Goal: Task Accomplishment & Management: Complete application form

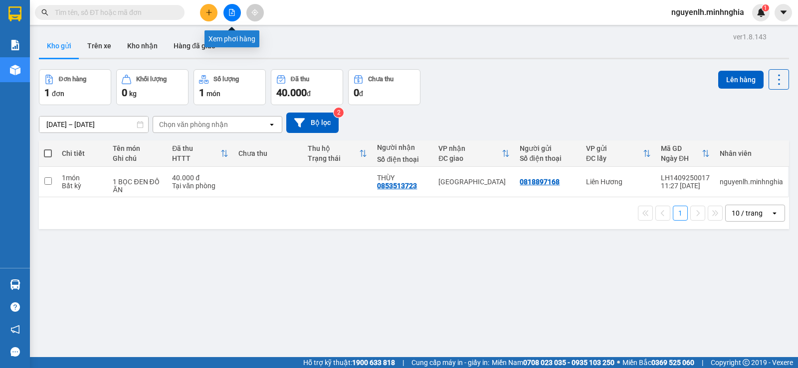
click at [236, 12] on button at bounding box center [231, 12] width 17 height 17
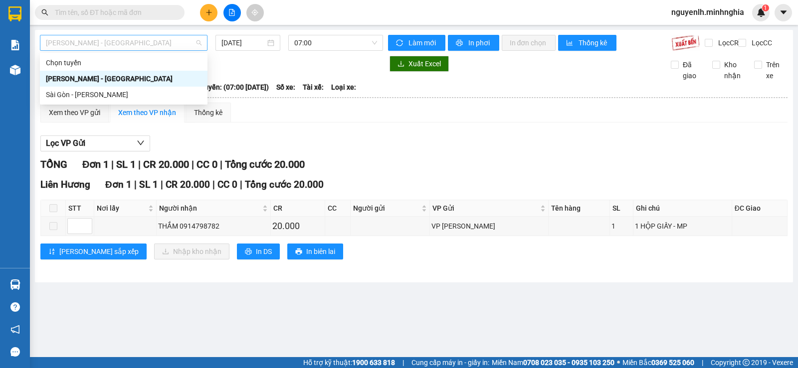
click at [116, 43] on span "[PERSON_NAME] - [GEOGRAPHIC_DATA]" at bounding box center [124, 42] width 156 height 15
click at [336, 41] on span "07:00" at bounding box center [335, 42] width 82 height 15
click at [119, 44] on span "[PERSON_NAME] - [GEOGRAPHIC_DATA]" at bounding box center [124, 42] width 156 height 15
drag, startPoint x: 120, startPoint y: 95, endPoint x: 424, endPoint y: 74, distance: 304.8
click at [121, 95] on div "Sài Gòn - [PERSON_NAME]" at bounding box center [124, 94] width 156 height 11
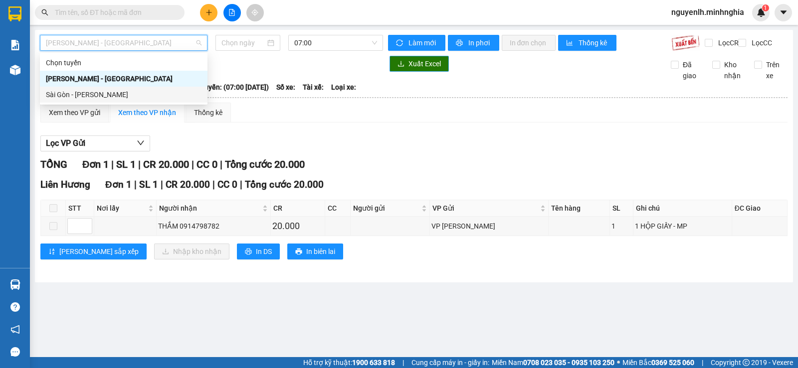
type input "[DATE]"
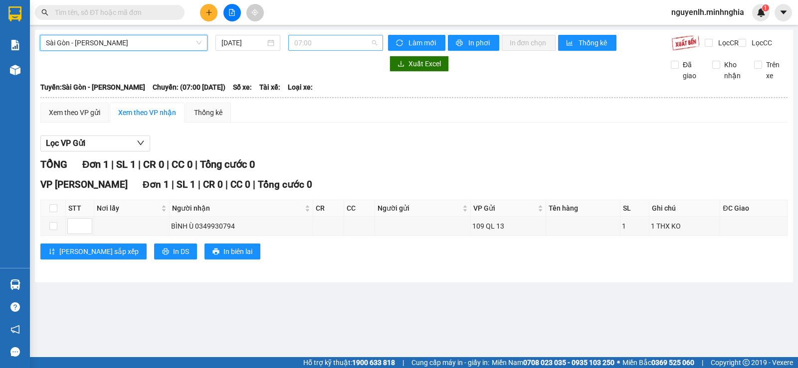
click at [333, 46] on span "07:00" at bounding box center [335, 42] width 82 height 15
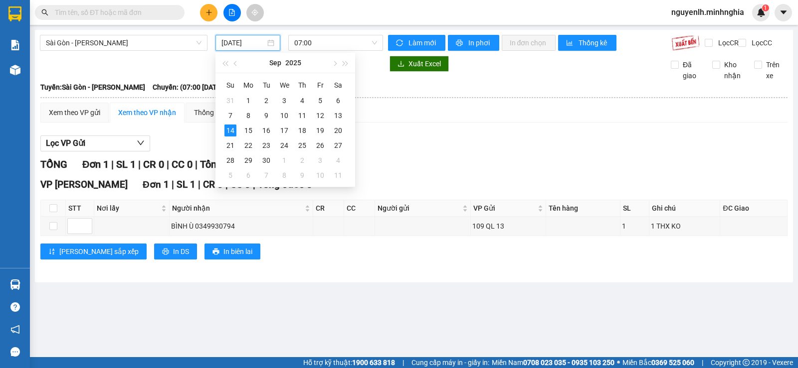
click at [232, 45] on input "[DATE]" at bounding box center [243, 42] width 44 height 11
click at [325, 40] on span "07:00" at bounding box center [335, 42] width 82 height 15
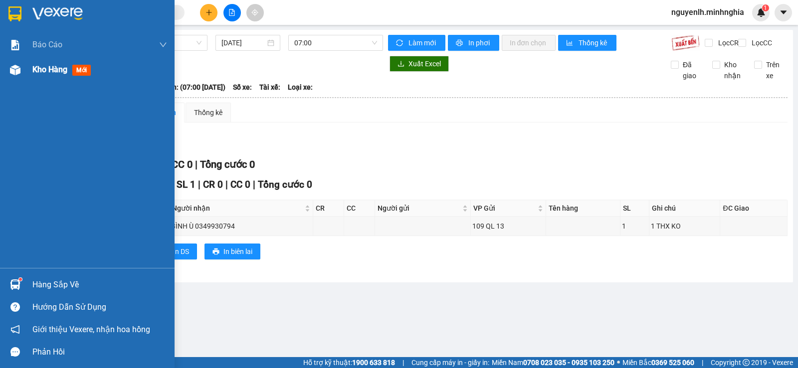
click at [40, 75] on div "Kho hàng mới" at bounding box center [63, 69] width 62 height 12
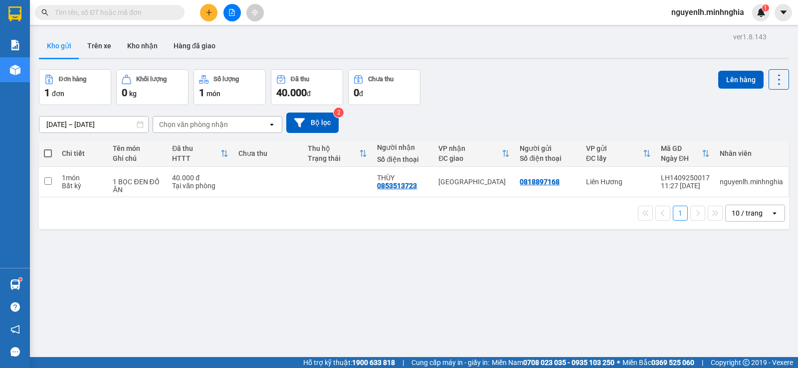
click at [209, 8] on button at bounding box center [208, 12] width 17 height 17
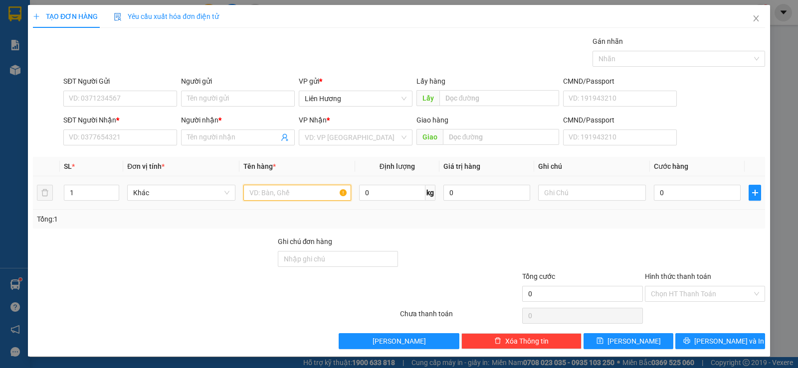
click at [269, 186] on input "text" at bounding box center [297, 193] width 108 height 16
click at [753, 20] on icon "close" at bounding box center [755, 18] width 5 height 6
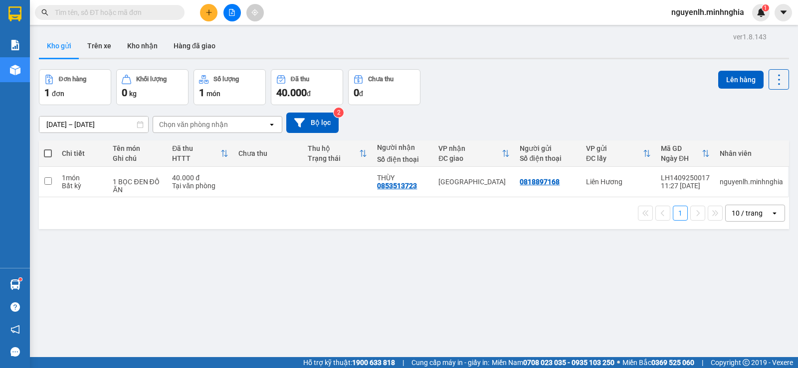
click at [128, 12] on input "text" at bounding box center [114, 12] width 118 height 11
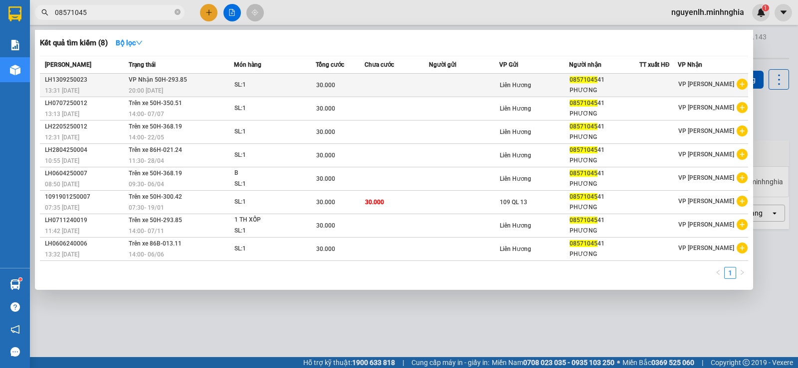
type input "08571045"
click at [594, 83] on span "08571045" at bounding box center [583, 79] width 28 height 7
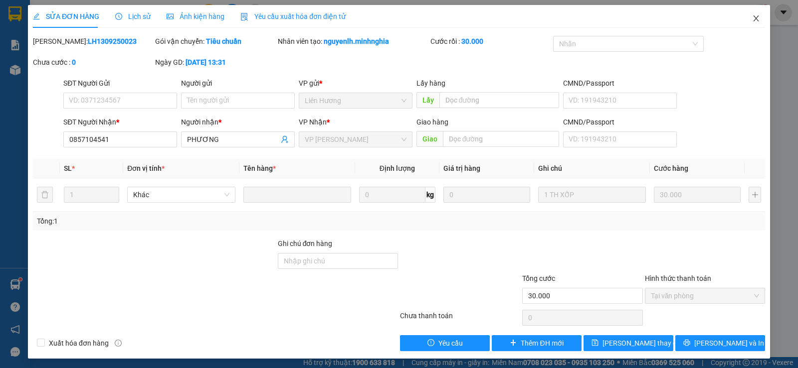
click at [752, 17] on icon "close" at bounding box center [756, 18] width 8 height 8
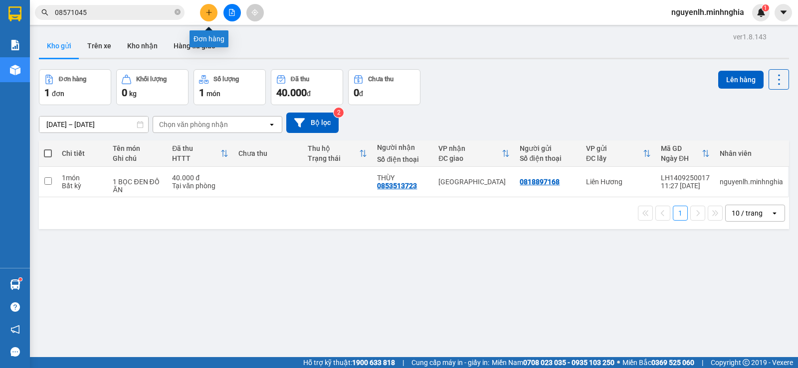
click at [207, 15] on icon "plus" at bounding box center [208, 12] width 7 height 7
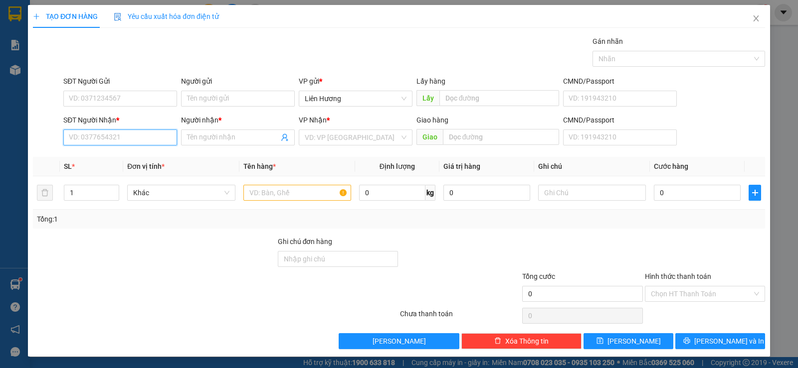
drag, startPoint x: 127, startPoint y: 141, endPoint x: 112, endPoint y: 139, distance: 15.6
click at [124, 141] on input "SĐT Người Nhận *" at bounding box center [120, 138] width 114 height 16
click at [109, 140] on input "4541" at bounding box center [120, 138] width 114 height 16
click at [113, 157] on div "0857104541 - PHƯƠNG" at bounding box center [119, 157] width 101 height 11
type input "0857104541"
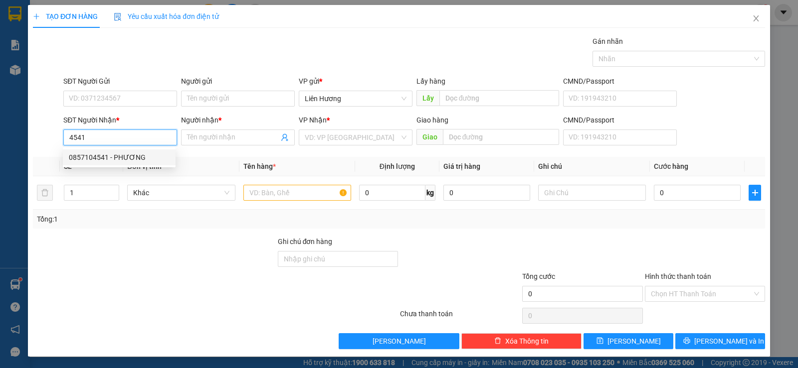
type input "PHƯƠNG"
type input "0857104541"
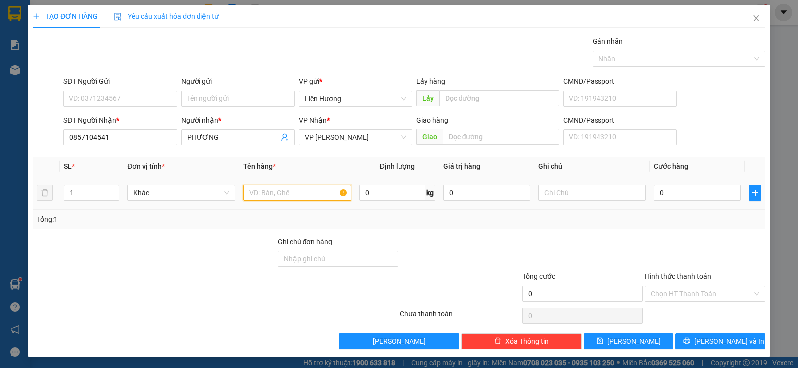
click at [248, 191] on input "text" at bounding box center [297, 193] width 108 height 16
drag, startPoint x: 583, startPoint y: 188, endPoint x: 501, endPoint y: 162, distance: 85.9
click at [582, 188] on input "text" at bounding box center [592, 193] width 108 height 16
type input "1TX HS"
drag, startPoint x: 687, startPoint y: 195, endPoint x: 672, endPoint y: 191, distance: 15.4
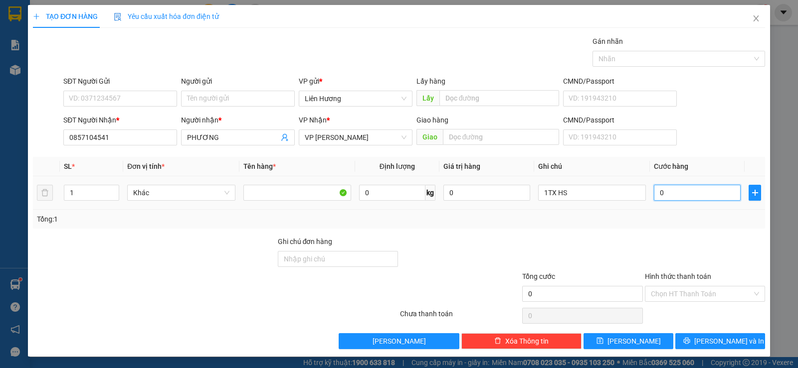
click at [687, 195] on input "0" at bounding box center [697, 193] width 87 height 16
type input "3"
type input "30"
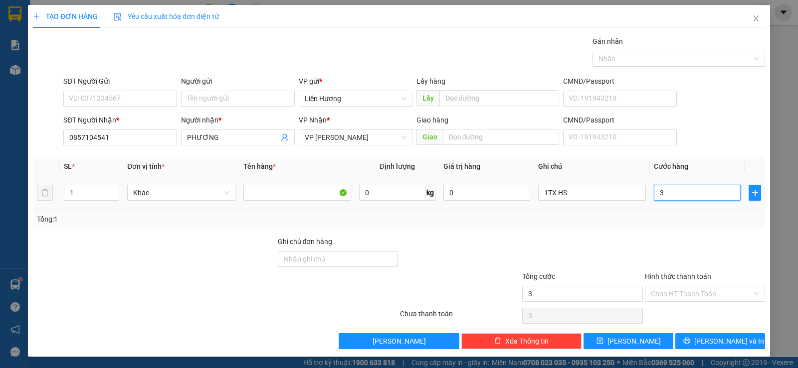
type input "30"
click at [665, 302] on div "Chọn HT Thanh Toán" at bounding box center [705, 294] width 120 height 16
type input "30.000"
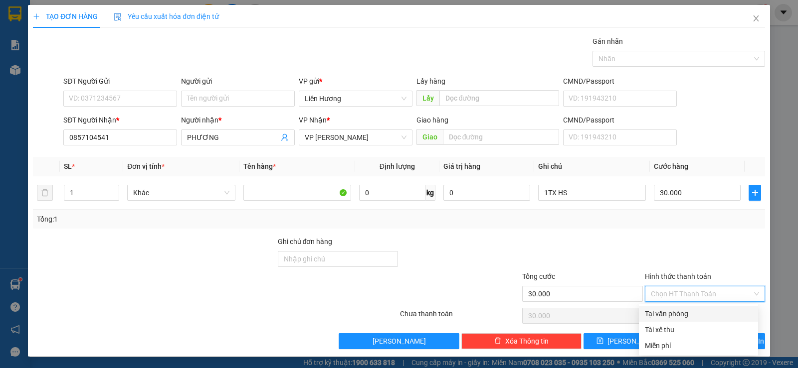
click at [673, 313] on div "Tại văn phòng" at bounding box center [698, 314] width 107 height 11
type input "0"
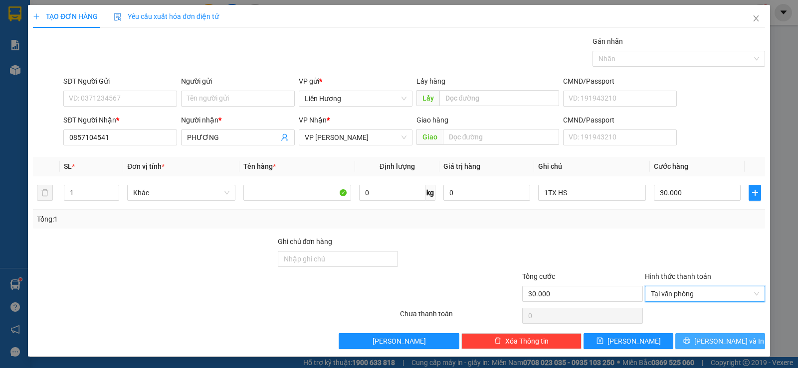
click at [690, 339] on icon "printer" at bounding box center [686, 341] width 7 height 7
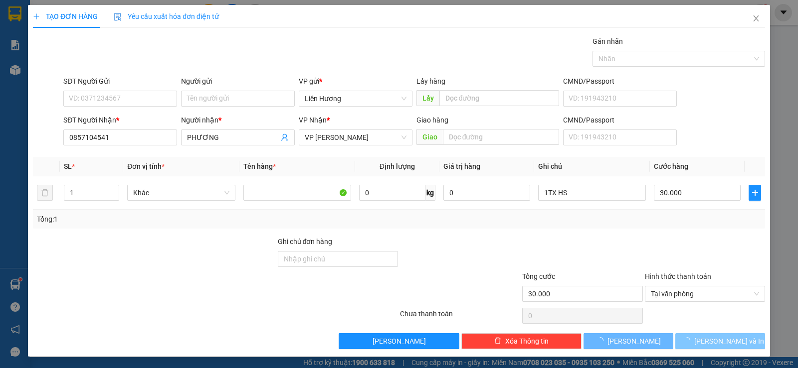
click at [691, 339] on icon "loading" at bounding box center [686, 341] width 9 height 9
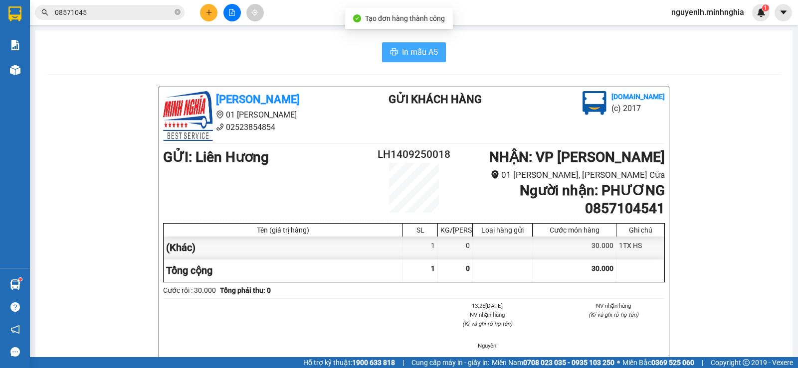
click at [408, 49] on span "In mẫu A5" at bounding box center [420, 52] width 36 height 12
click at [203, 18] on button at bounding box center [208, 12] width 17 height 17
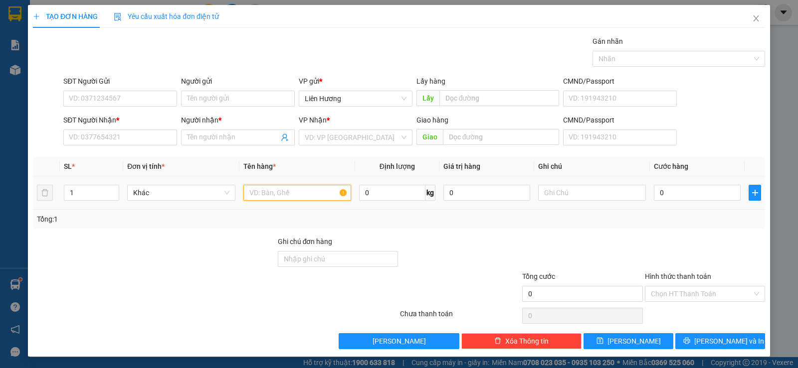
click at [262, 194] on input "text" at bounding box center [297, 193] width 108 height 16
click at [753, 18] on icon "close" at bounding box center [755, 18] width 5 height 6
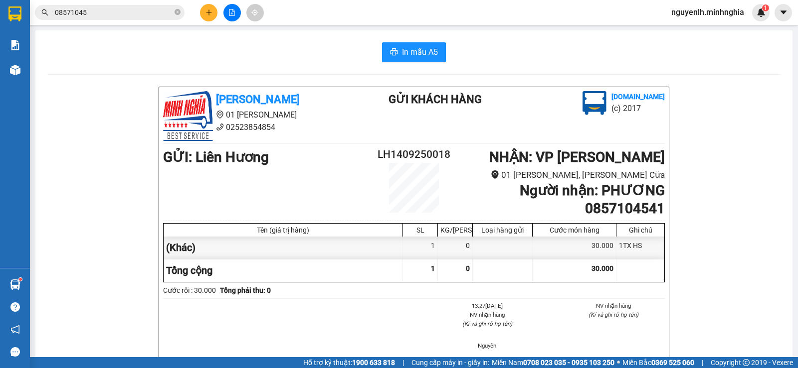
click at [203, 9] on button at bounding box center [208, 12] width 17 height 17
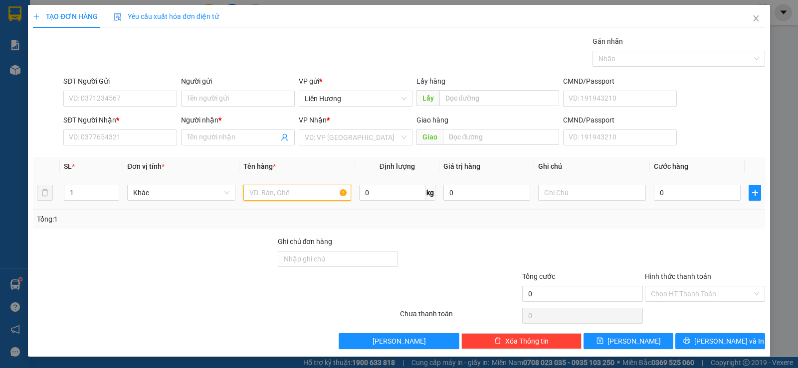
click at [267, 191] on input "text" at bounding box center [297, 193] width 108 height 16
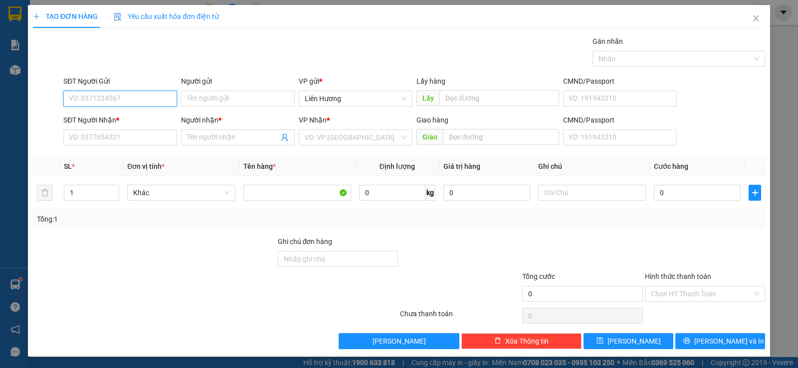
click at [102, 101] on input "SĐT Người Gửi" at bounding box center [120, 99] width 114 height 16
click at [113, 117] on div "0393317143" at bounding box center [119, 118] width 101 height 11
type input "0393317143"
type input "0373083137"
type input "ANH TUẤT"
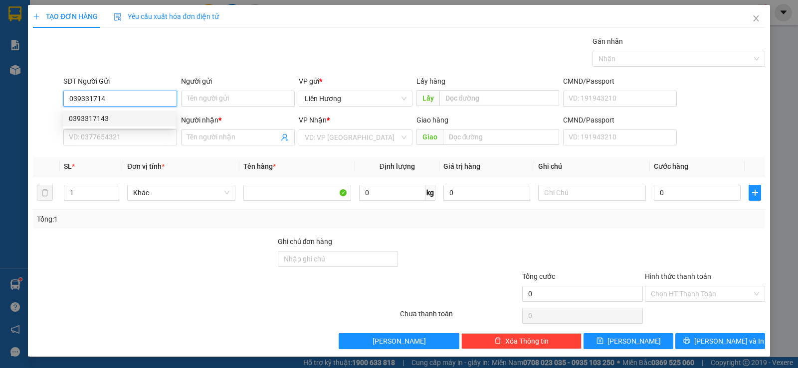
type input "NHÀ THỜ TRÀ CỔ"
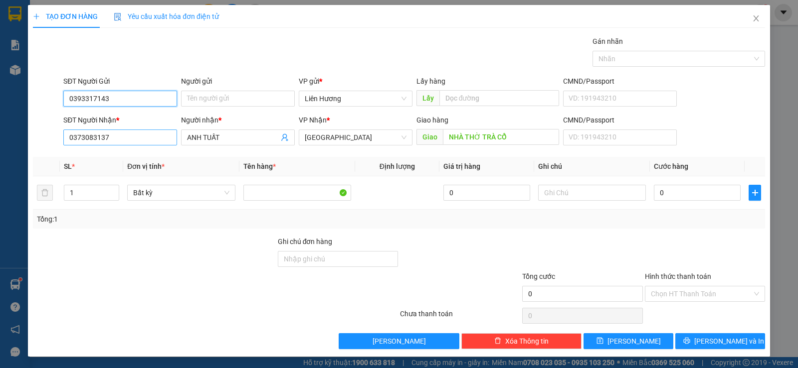
type input "0393317143"
click at [121, 141] on input "0373083137" at bounding box center [120, 138] width 114 height 16
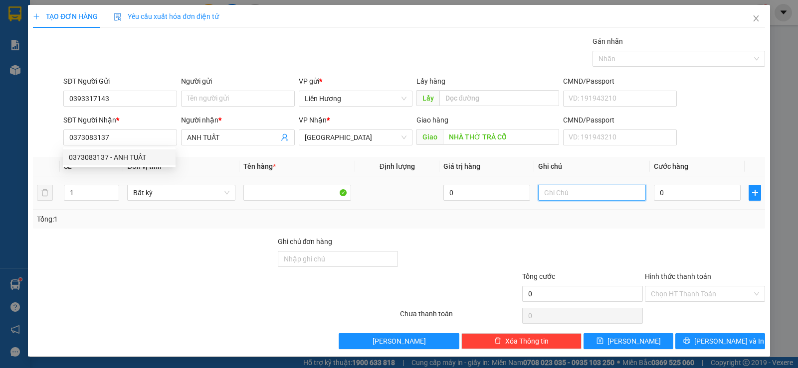
click at [551, 194] on input "text" at bounding box center [592, 193] width 108 height 16
type input "1 GIỎ -CHÓ CON"
click at [690, 193] on input "0" at bounding box center [697, 193] width 87 height 16
type input "2"
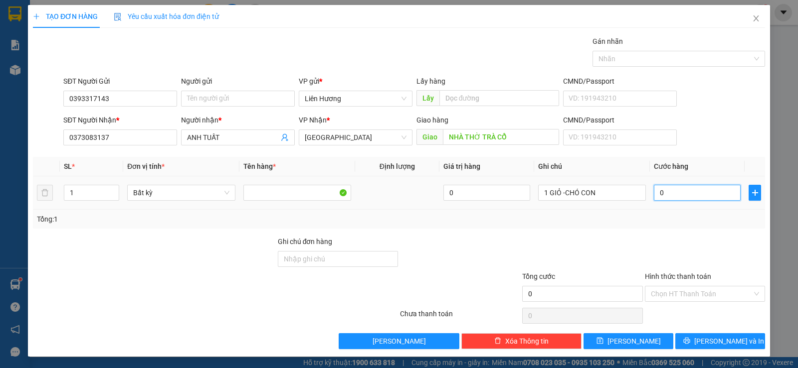
type input "2"
type input "25"
type input "250"
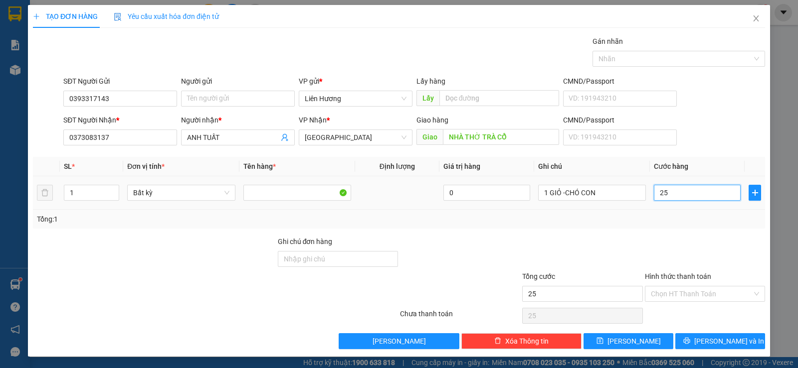
type input "250"
click at [712, 296] on input "Hình thức thanh toán" at bounding box center [701, 294] width 101 height 15
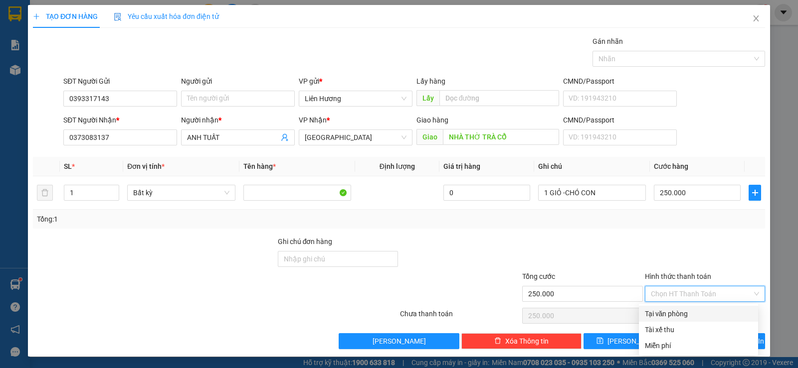
click at [667, 316] on div "Tại văn phòng" at bounding box center [698, 314] width 107 height 11
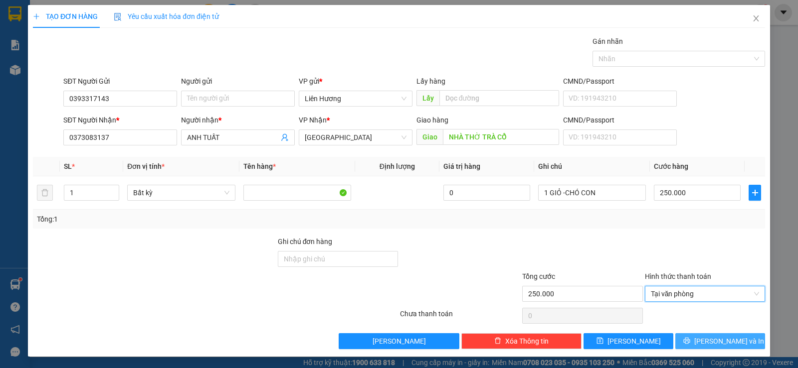
click at [692, 344] on button "[PERSON_NAME] và In" at bounding box center [720, 342] width 90 height 16
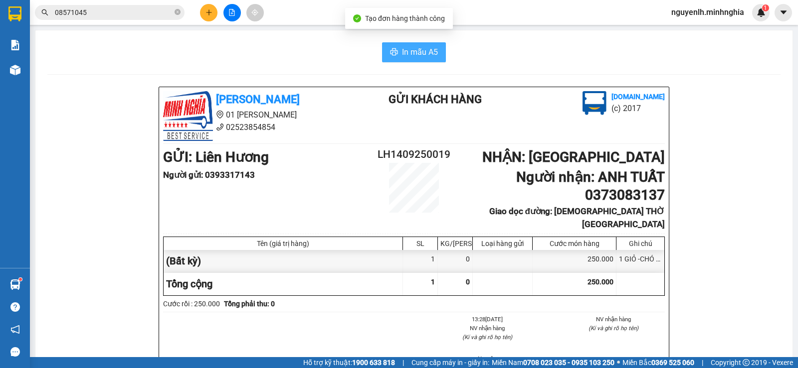
click at [409, 51] on span "In mẫu A5" at bounding box center [420, 52] width 36 height 12
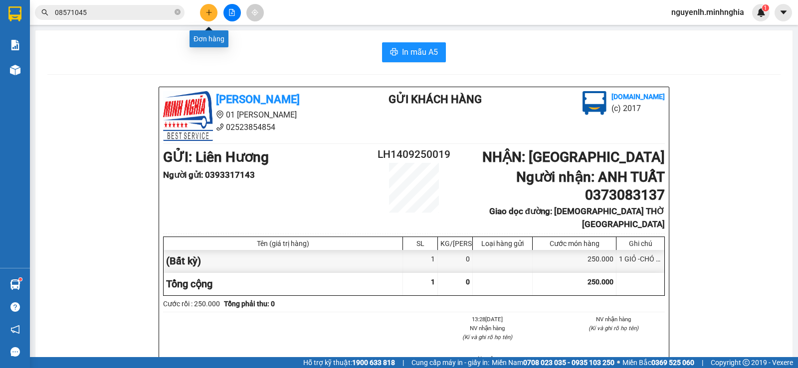
click at [208, 13] on icon "plus" at bounding box center [208, 12] width 7 height 7
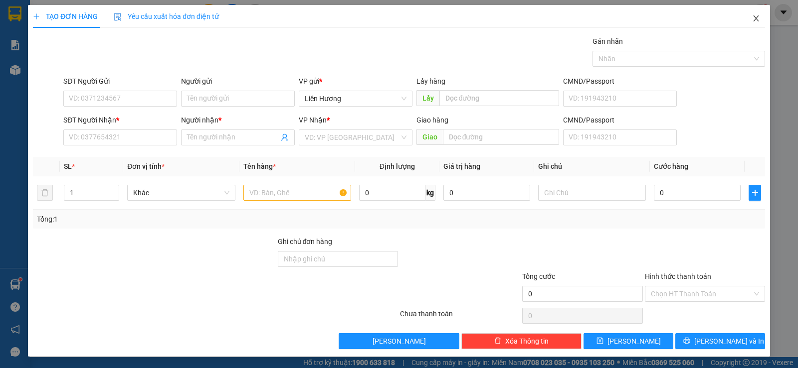
click at [752, 19] on icon "close" at bounding box center [756, 18] width 8 height 8
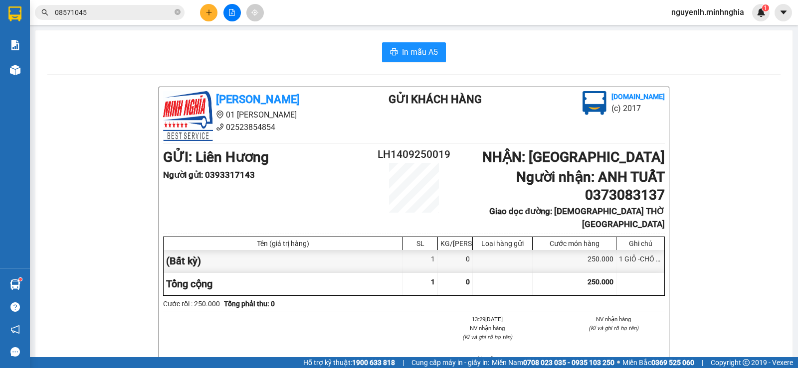
drag, startPoint x: 206, startPoint y: 177, endPoint x: 253, endPoint y: 178, distance: 46.9
click at [253, 178] on b "Người gửi : 0393317143" at bounding box center [209, 175] width 92 height 10
click at [211, 12] on icon "plus" at bounding box center [208, 12] width 5 height 0
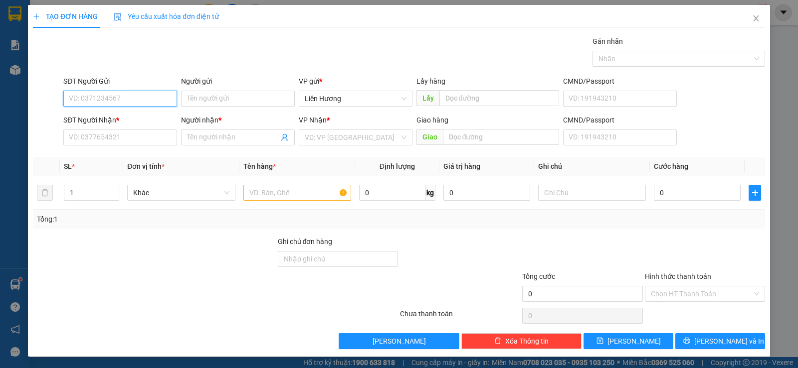
paste input "0393317143"
type input "0393317143"
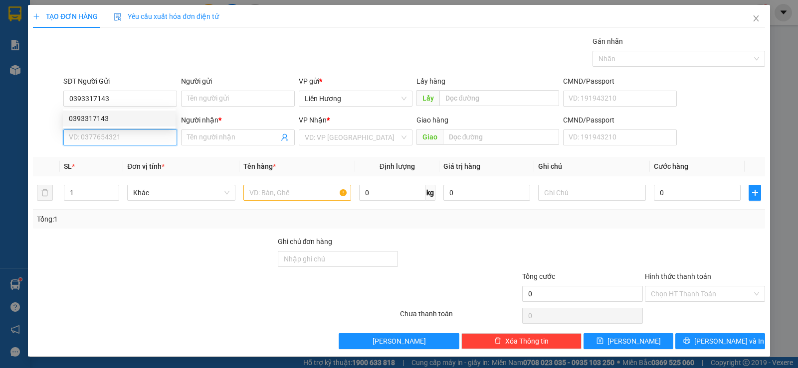
click at [115, 135] on input "SĐT Người Nhận *" at bounding box center [120, 138] width 114 height 16
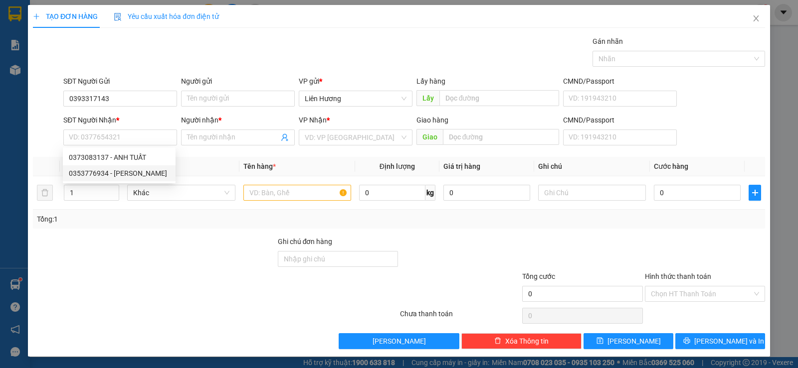
click at [207, 168] on th "Đơn vị tính *" at bounding box center [181, 166] width 116 height 19
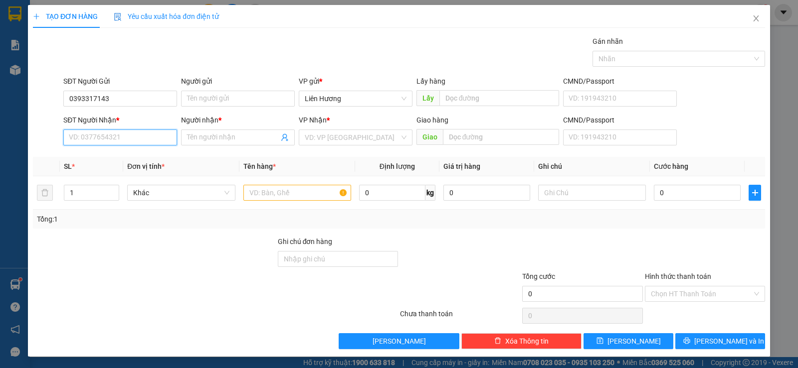
click at [107, 142] on input "SĐT Người Nhận *" at bounding box center [120, 138] width 114 height 16
click at [136, 138] on input "0815573523" at bounding box center [120, 138] width 114 height 16
type input "0815573525"
click at [141, 162] on div "0815573525 - anh thư" at bounding box center [119, 157] width 101 height 11
type input "anh thư"
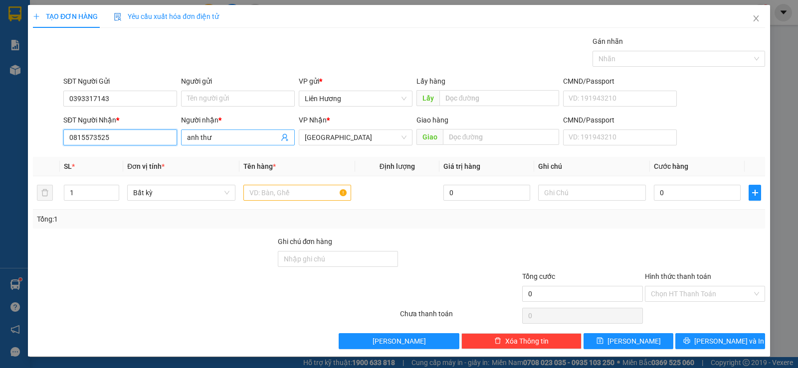
type input "0815573525"
drag, startPoint x: 186, startPoint y: 136, endPoint x: 235, endPoint y: 142, distance: 49.7
click at [235, 142] on input "anh thư" at bounding box center [233, 137] width 92 height 11
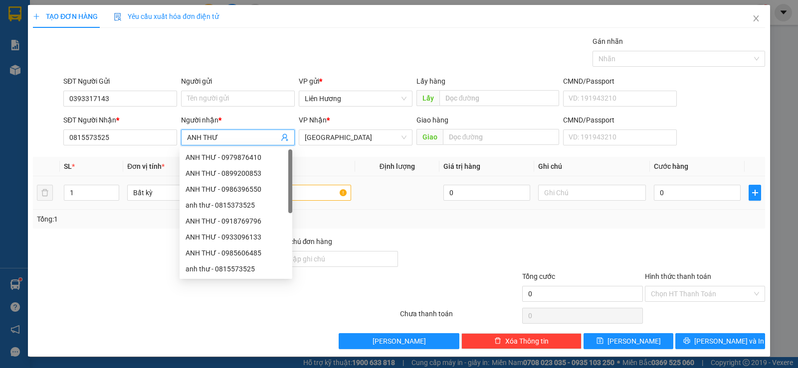
type input "ANH THƯ"
click at [313, 189] on input "text" at bounding box center [297, 193] width 108 height 16
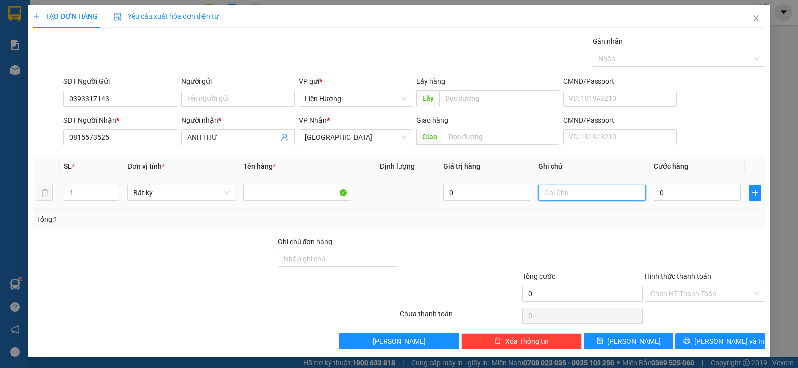
click at [588, 188] on input "text" at bounding box center [592, 193] width 108 height 16
type input "1TX-ĐỒ Ă"
click at [664, 197] on input "0" at bounding box center [697, 193] width 87 height 16
click at [676, 297] on input "Hình thức thanh toán" at bounding box center [701, 294] width 101 height 15
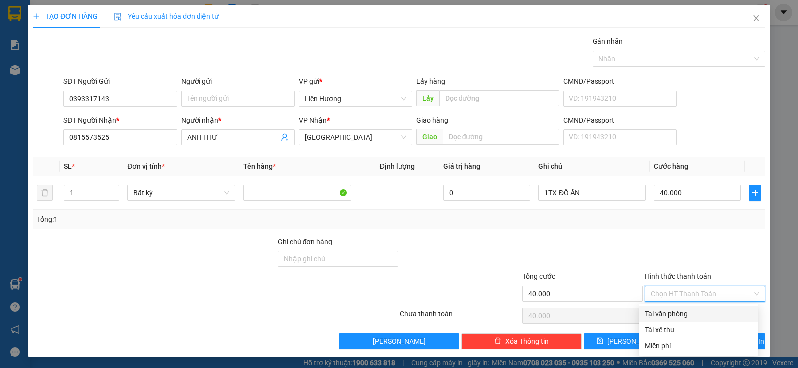
drag, startPoint x: 678, startPoint y: 315, endPoint x: 684, endPoint y: 328, distance: 14.3
click at [678, 316] on div "Tại văn phòng" at bounding box center [698, 314] width 107 height 11
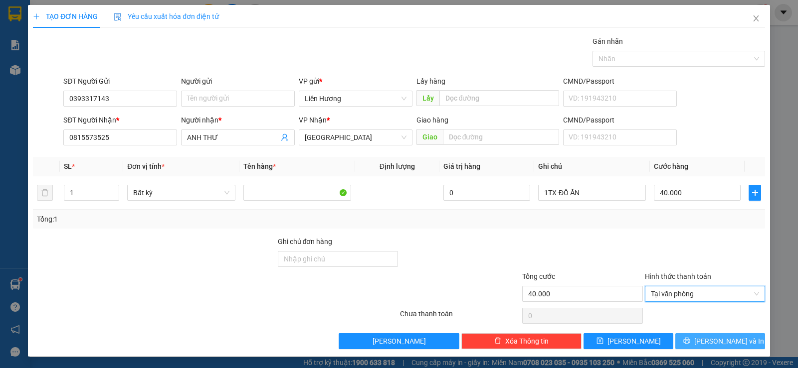
click at [690, 341] on icon "printer" at bounding box center [686, 341] width 7 height 7
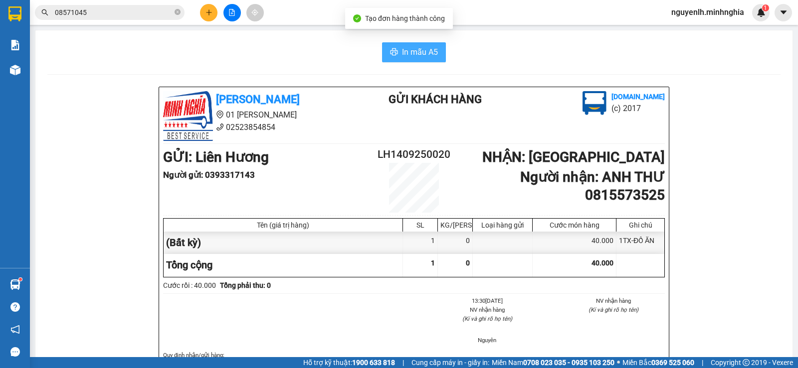
click at [397, 53] on button "In mẫu A5" at bounding box center [414, 52] width 64 height 20
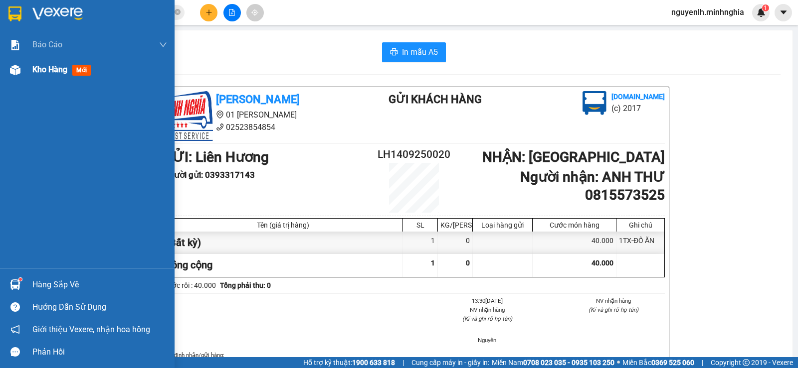
drag, startPoint x: 41, startPoint y: 73, endPoint x: 63, endPoint y: 85, distance: 25.2
click at [41, 73] on span "Kho hàng" at bounding box center [49, 69] width 35 height 9
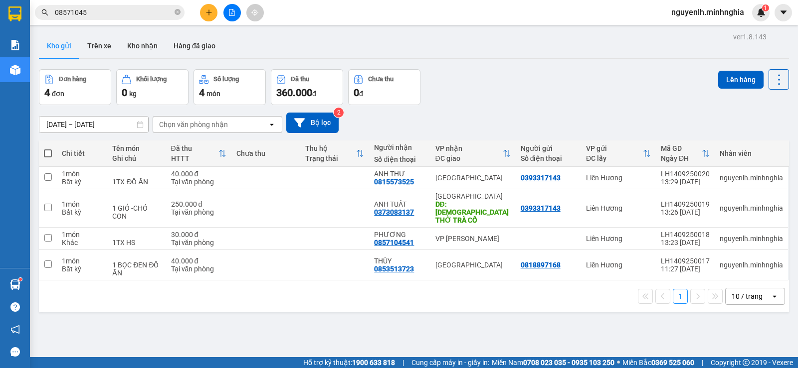
click at [46, 156] on span at bounding box center [48, 154] width 8 height 8
click at [48, 149] on input "checkbox" at bounding box center [48, 149] width 0 height 0
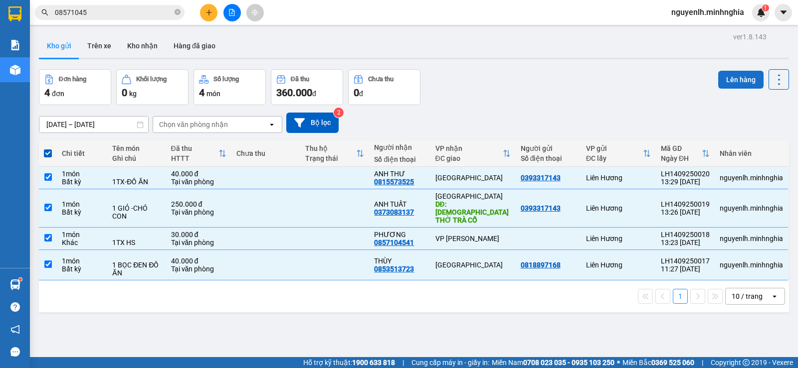
drag, startPoint x: 722, startPoint y: 83, endPoint x: 717, endPoint y: 84, distance: 5.1
click at [721, 84] on button "Lên hàng" at bounding box center [740, 80] width 45 height 18
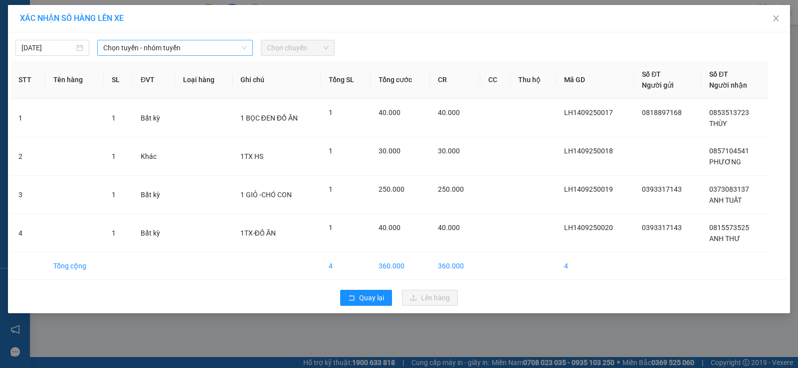
click at [209, 50] on span "Chọn tuyến - nhóm tuyến" at bounding box center [175, 47] width 144 height 15
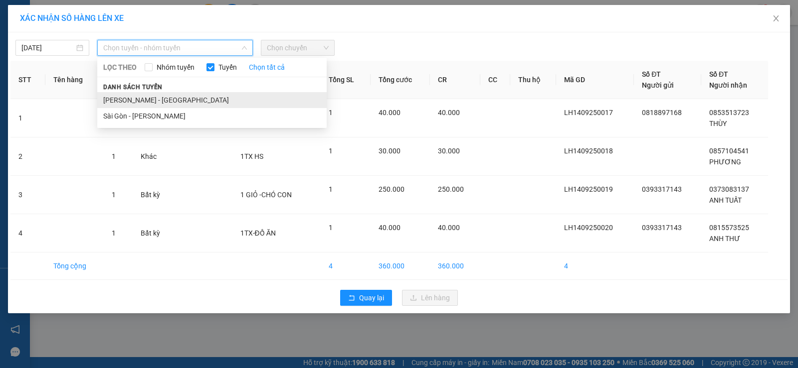
click at [157, 103] on li "[PERSON_NAME] - [GEOGRAPHIC_DATA]" at bounding box center [211, 100] width 229 height 16
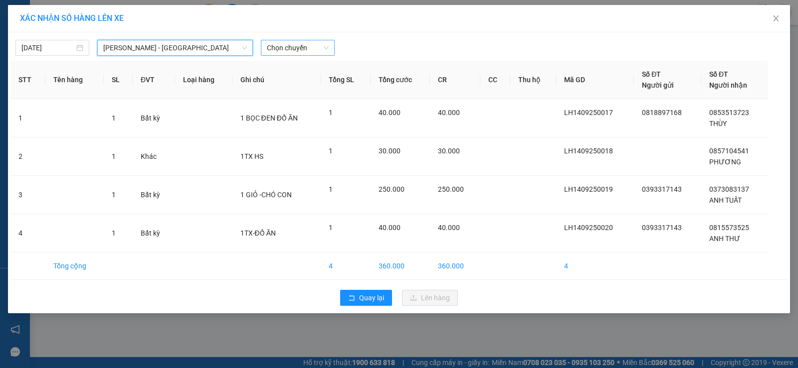
click at [288, 46] on span "Chọn chuyến" at bounding box center [298, 47] width 62 height 15
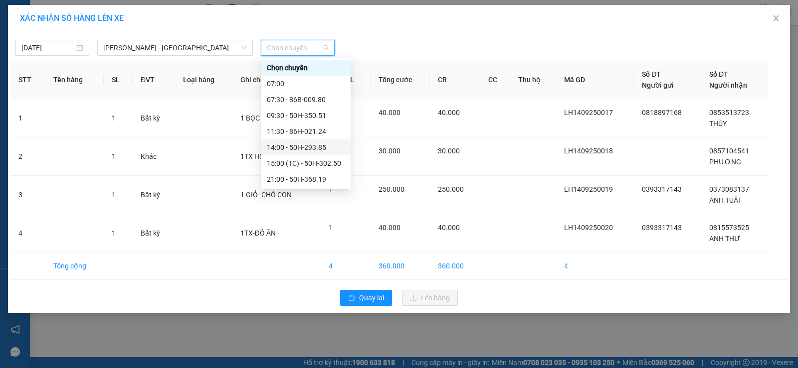
click at [293, 150] on div "14:00 - 50H-293.85" at bounding box center [306, 147] width 78 height 11
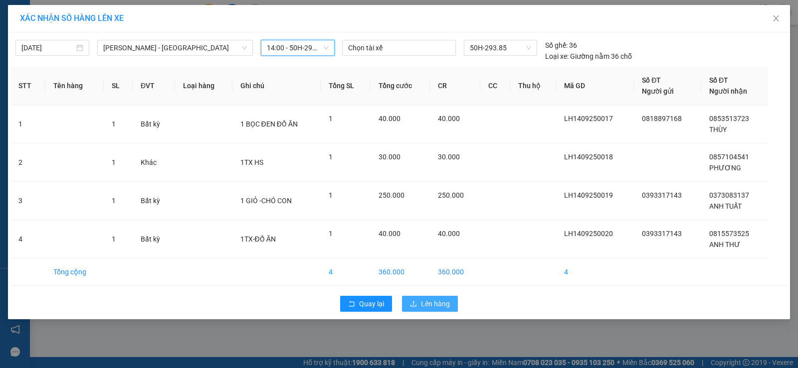
click at [417, 308] on button "Lên hàng" at bounding box center [430, 304] width 56 height 16
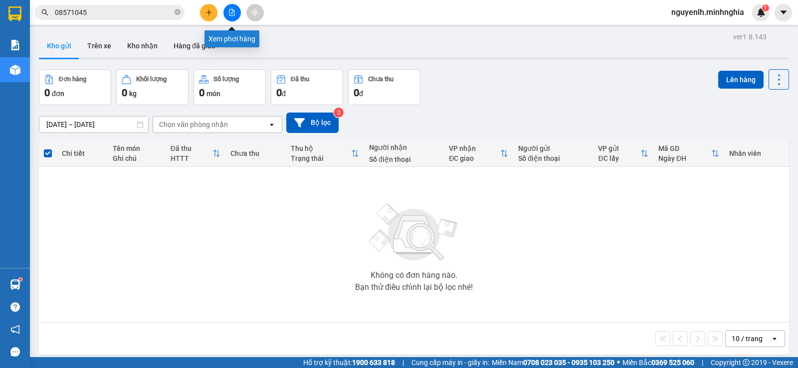
click at [232, 12] on icon "file-add" at bounding box center [231, 12] width 7 height 7
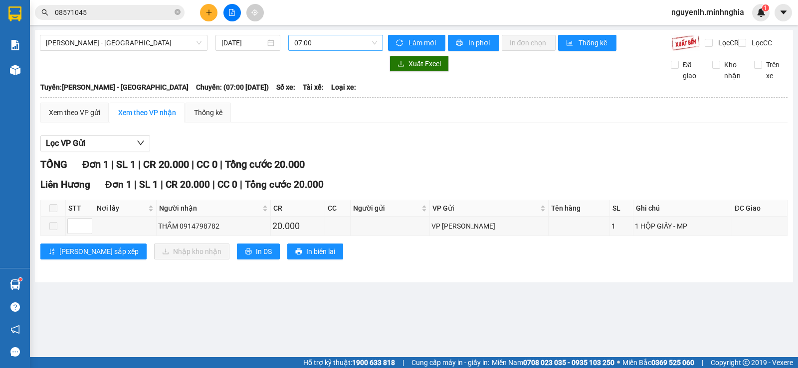
click at [312, 47] on span "07:00" at bounding box center [335, 42] width 82 height 15
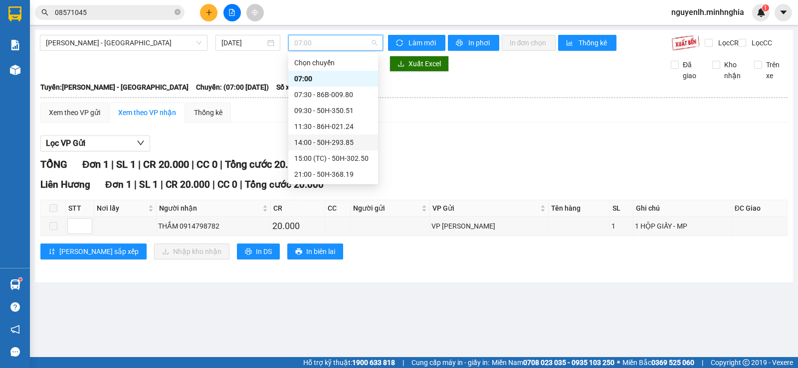
click at [336, 143] on div "14:00 - 50H-293.85" at bounding box center [333, 142] width 78 height 11
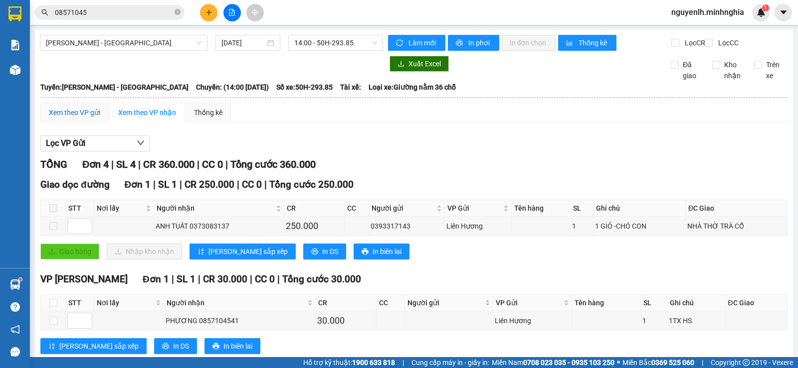
click at [83, 118] on div "Xem theo VP gửi" at bounding box center [74, 112] width 51 height 11
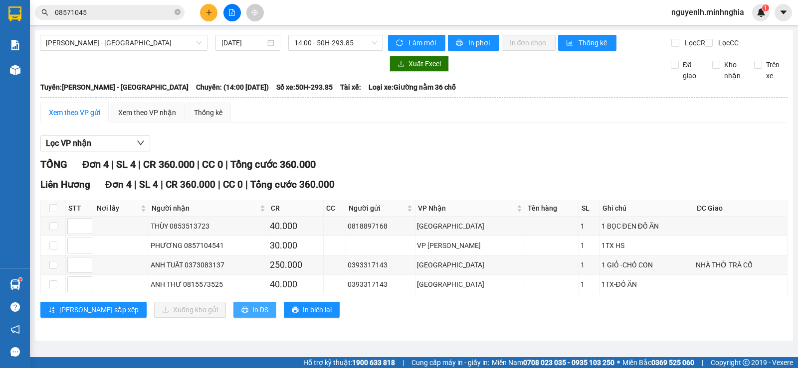
click at [252, 316] on span "In DS" at bounding box center [260, 310] width 16 height 11
